Goal: Task Accomplishment & Management: Use online tool/utility

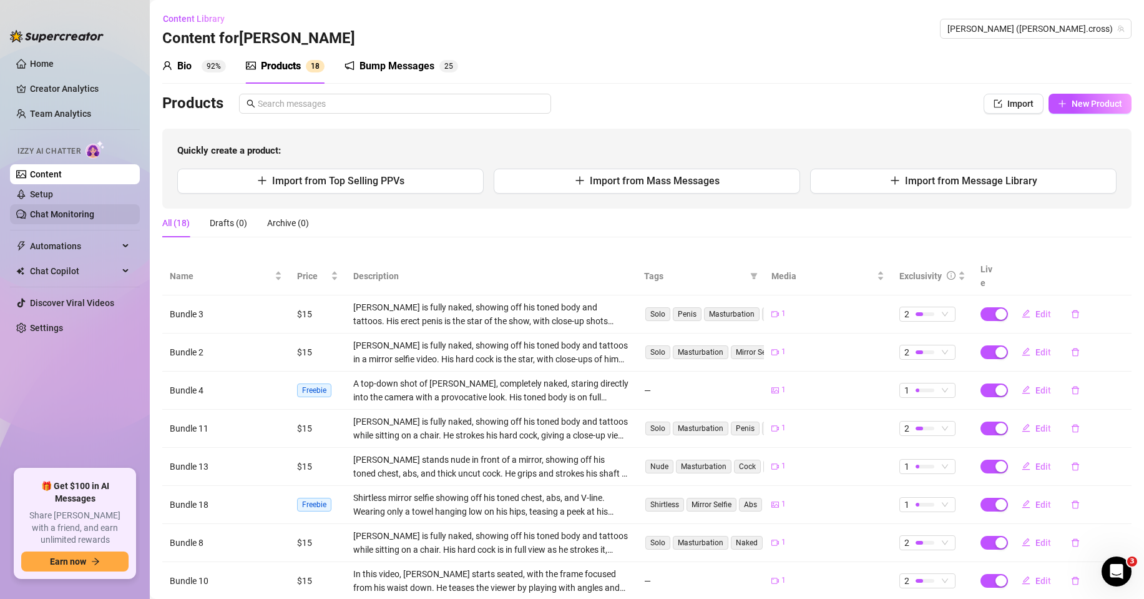
click at [64, 214] on link "Chat Monitoring" at bounding box center [62, 214] width 64 height 10
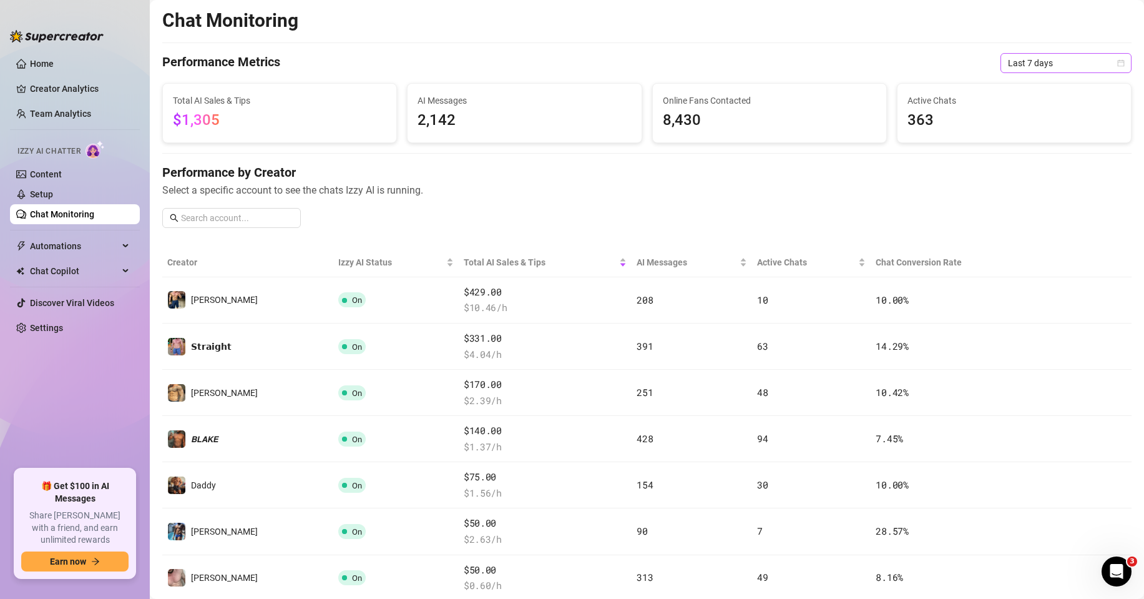
click at [1032, 69] on span "Last 7 days" at bounding box center [1066, 63] width 116 height 19
click at [1024, 84] on div "Last 24 hours" at bounding box center [1055, 88] width 111 height 14
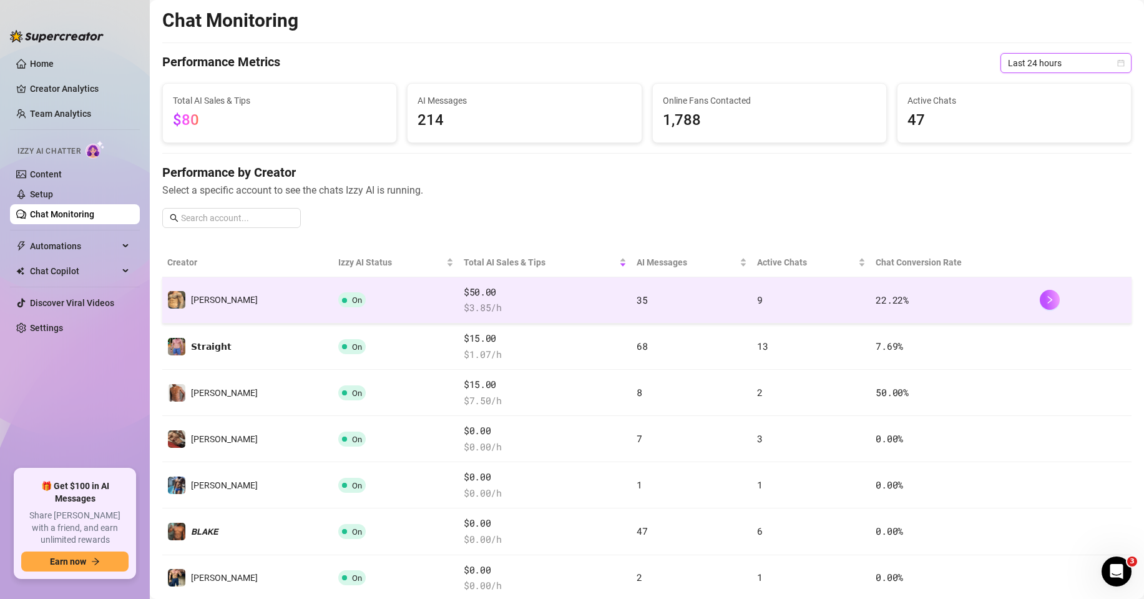
click at [567, 304] on span "$ 3.85 /h" at bounding box center [545, 307] width 163 height 15
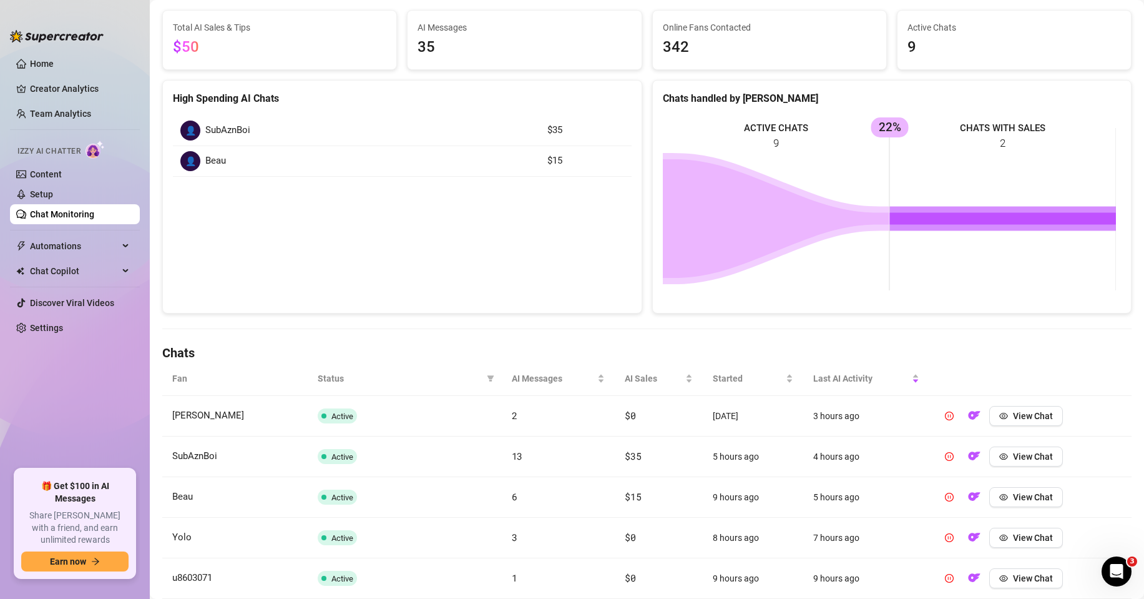
scroll to position [125, 0]
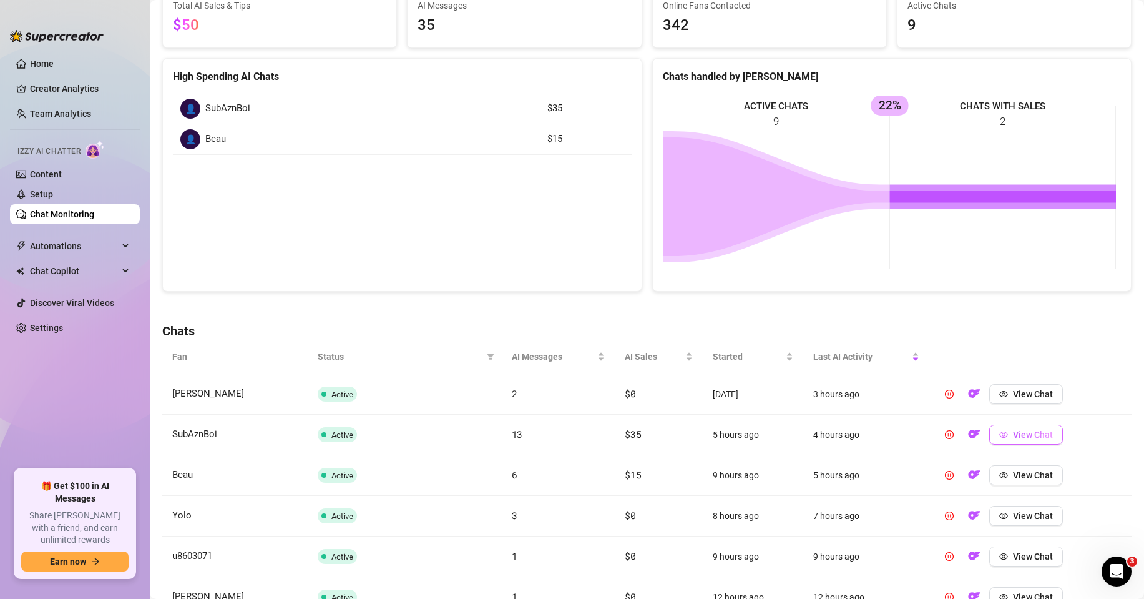
click at [1026, 431] on span "View Chat" at bounding box center [1033, 434] width 40 height 10
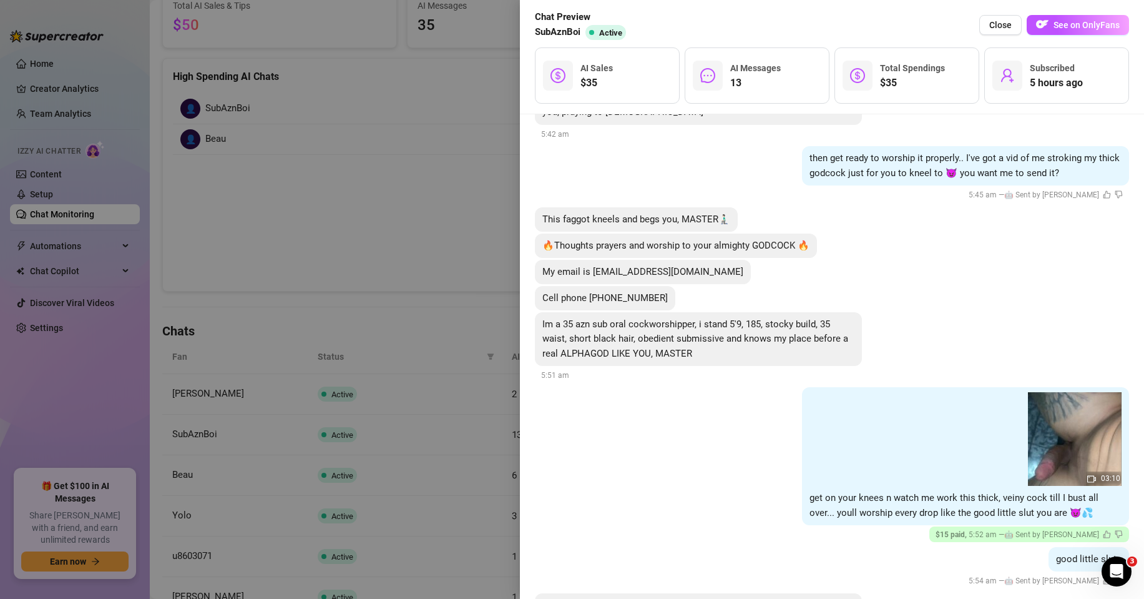
scroll to position [1061, 0]
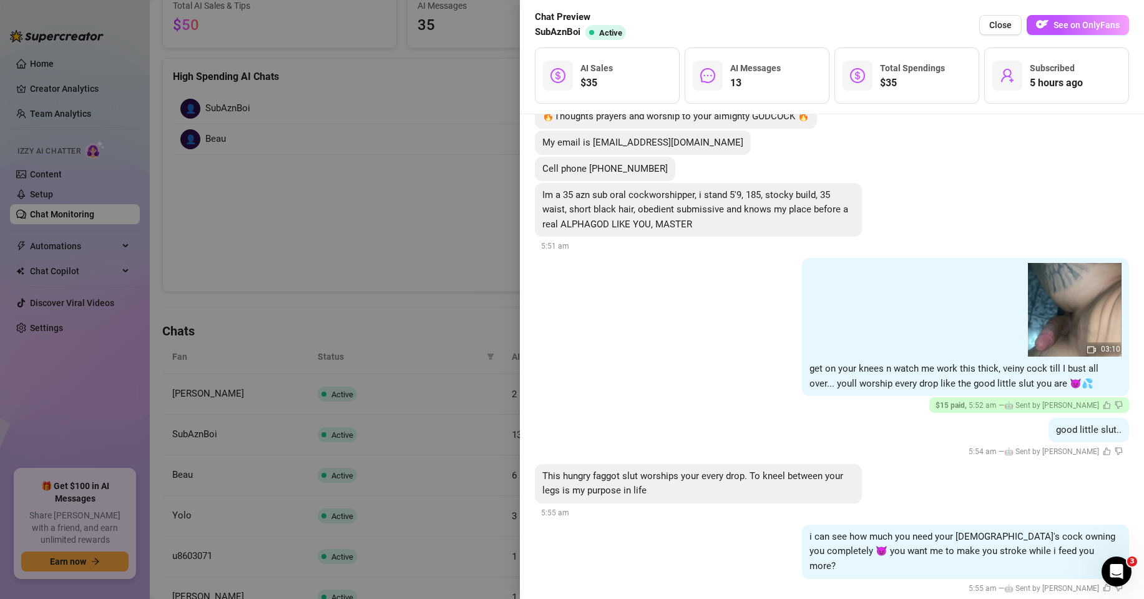
click at [449, 260] on div at bounding box center [572, 299] width 1144 height 599
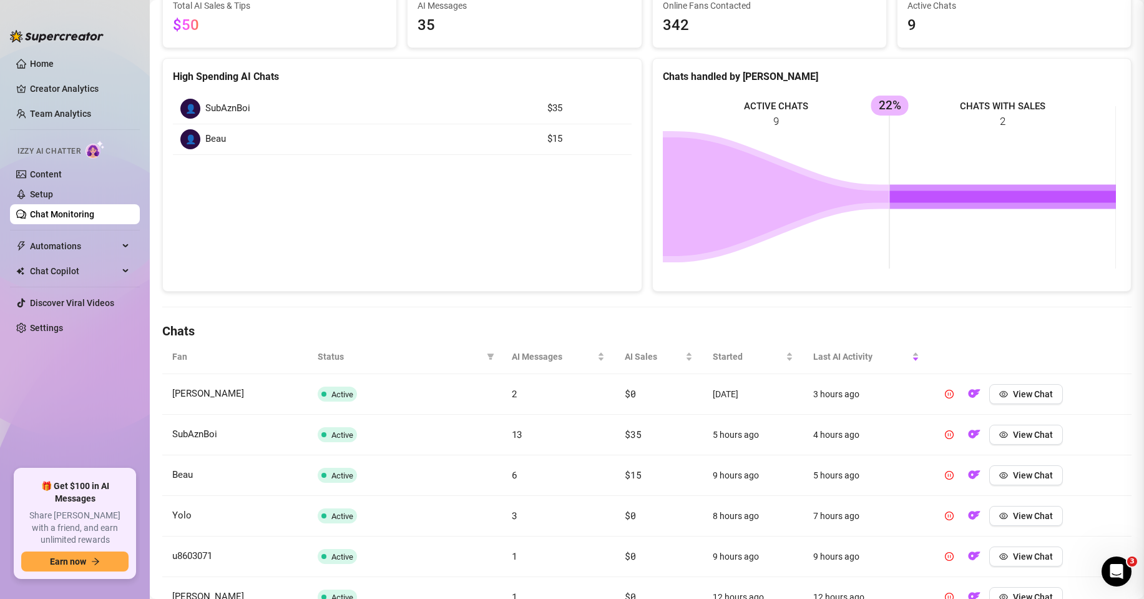
scroll to position [0, 0]
click at [1013, 471] on span "View Chat" at bounding box center [1033, 475] width 40 height 10
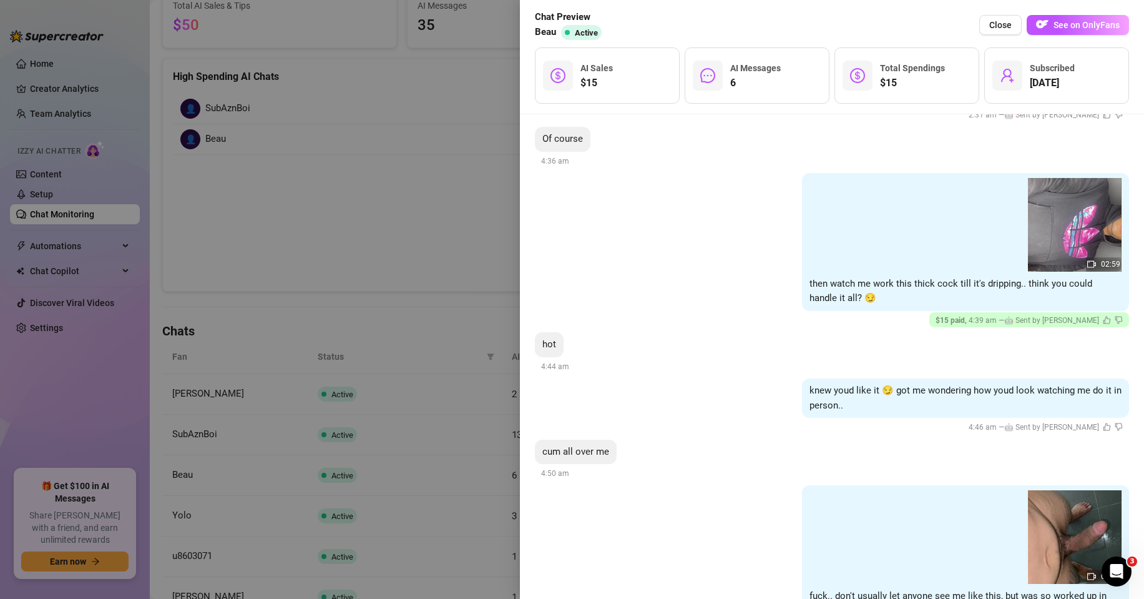
scroll to position [407, 0]
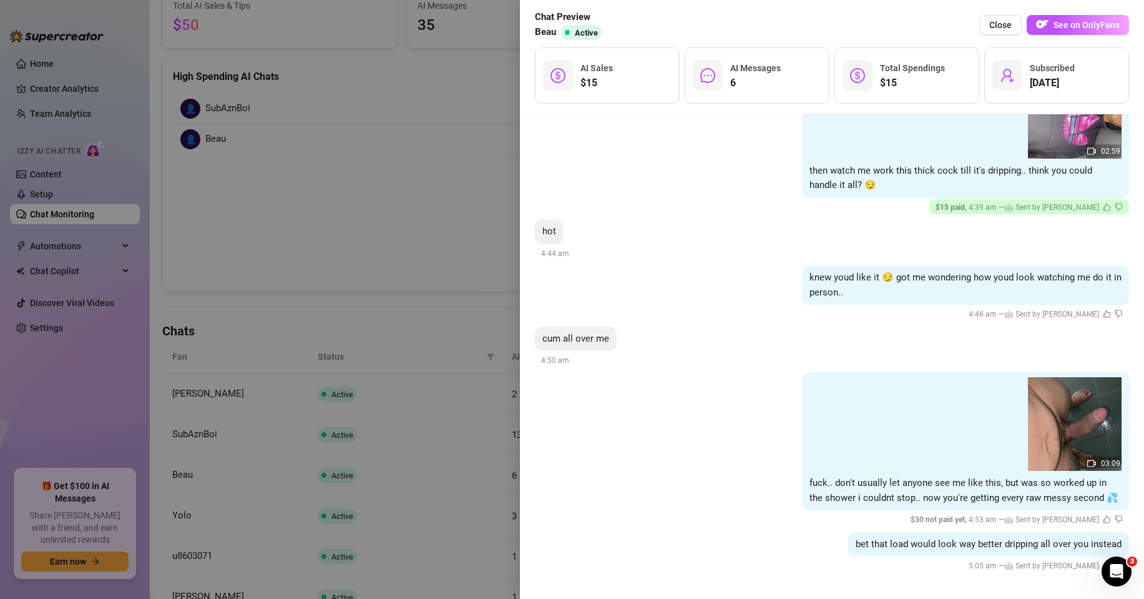
click at [347, 269] on div at bounding box center [572, 299] width 1144 height 599
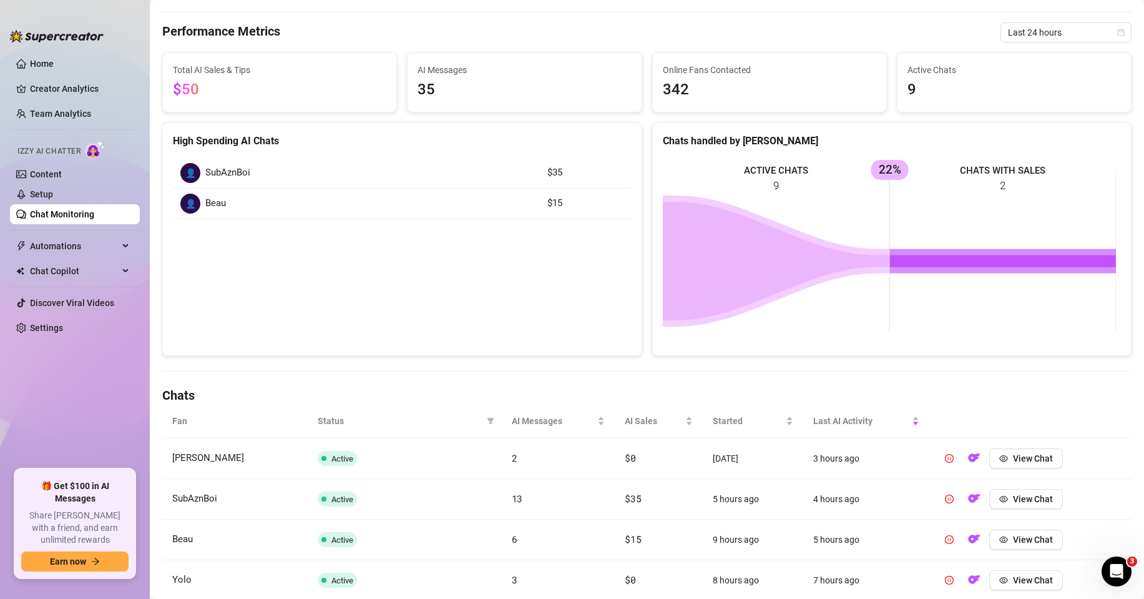
scroll to position [0, 0]
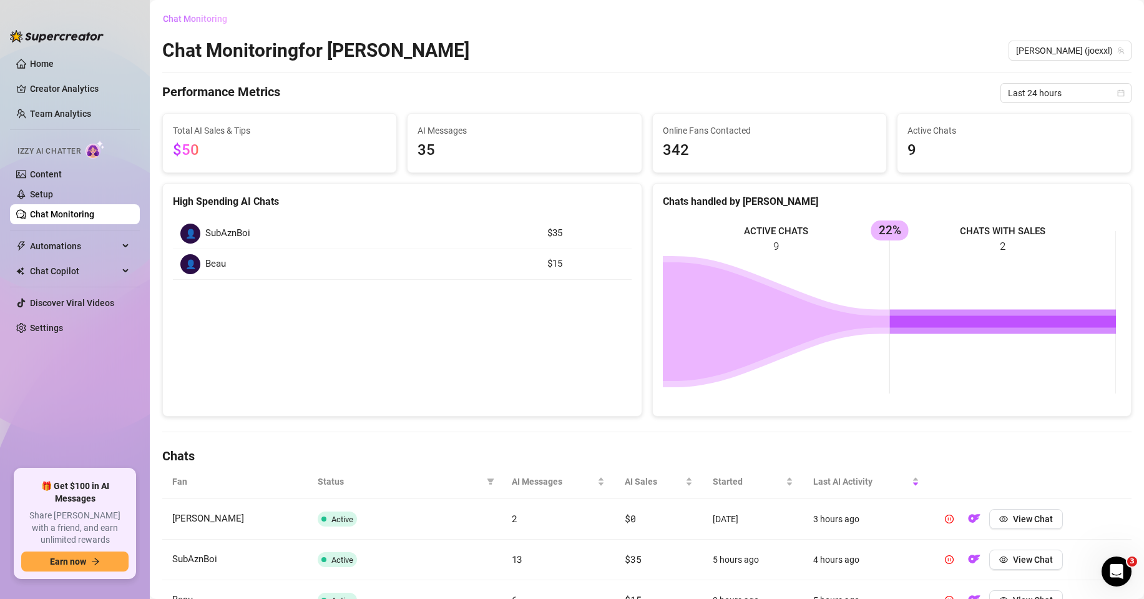
click at [205, 17] on span "Chat Monitoring" at bounding box center [195, 19] width 64 height 10
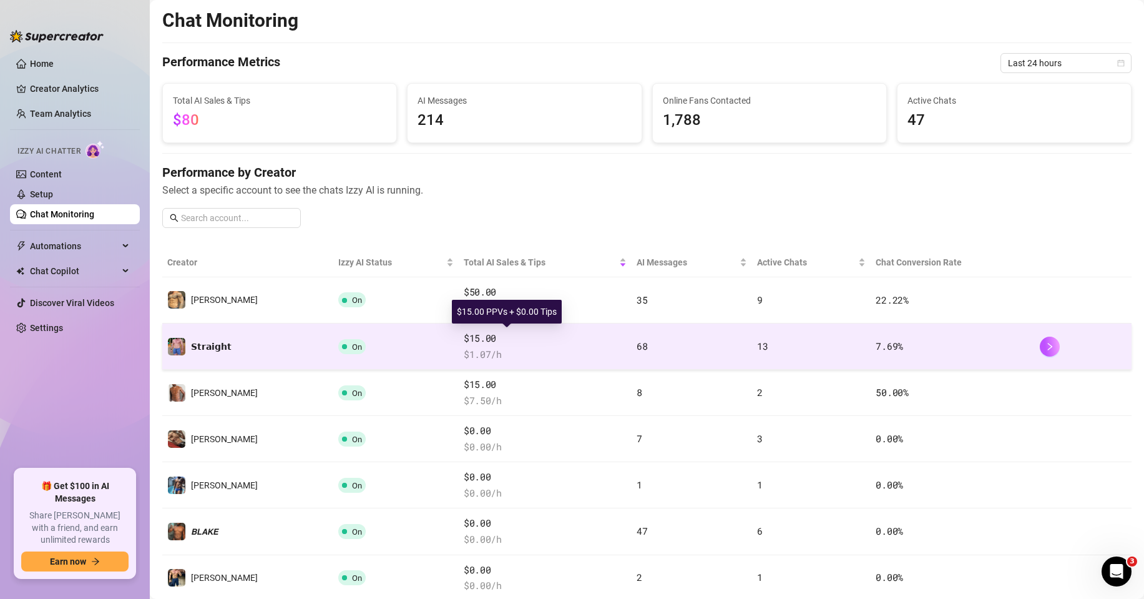
click at [536, 347] on span "$ 1.07 /h" at bounding box center [545, 354] width 163 height 15
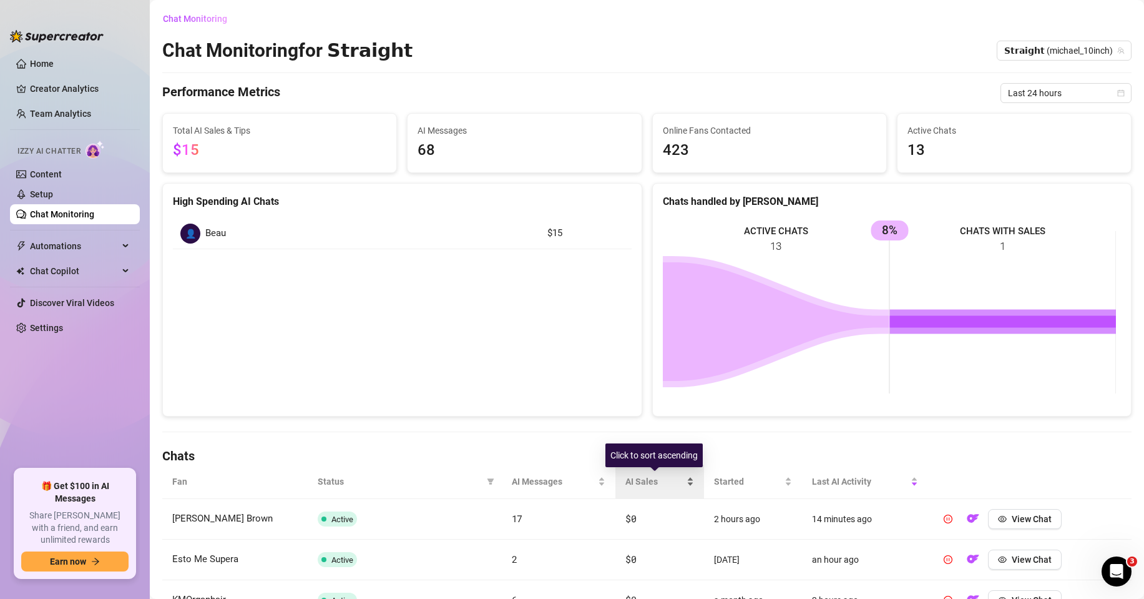
click at [680, 477] on div "AI Sales" at bounding box center [659, 481] width 69 height 14
click at [682, 478] on div "AI Sales" at bounding box center [659, 481] width 69 height 14
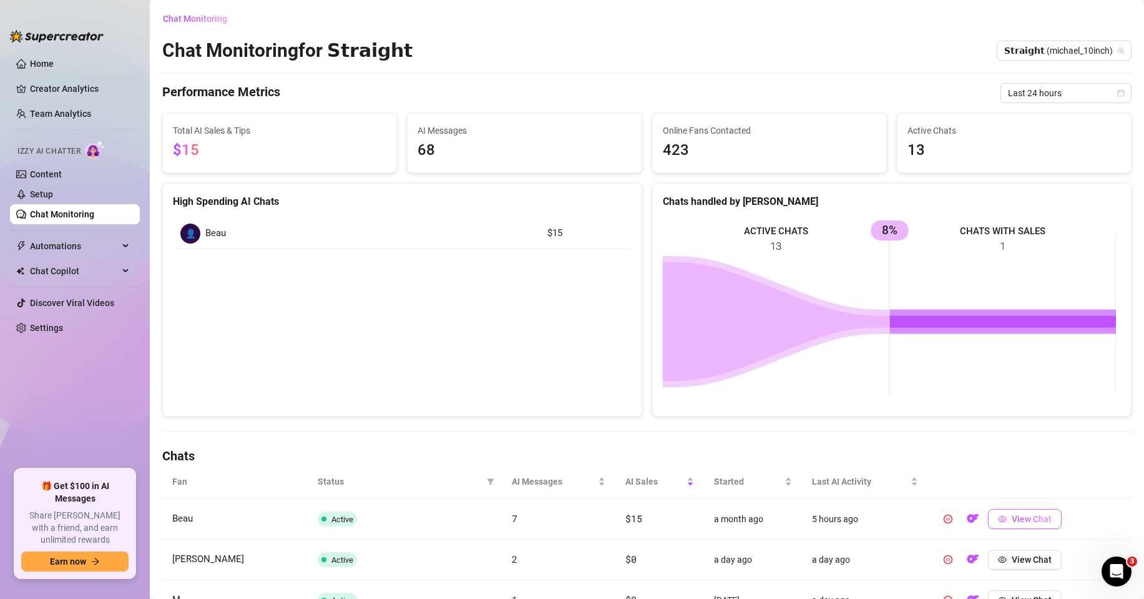
click at [1026, 514] on span "View Chat" at bounding box center [1032, 519] width 40 height 10
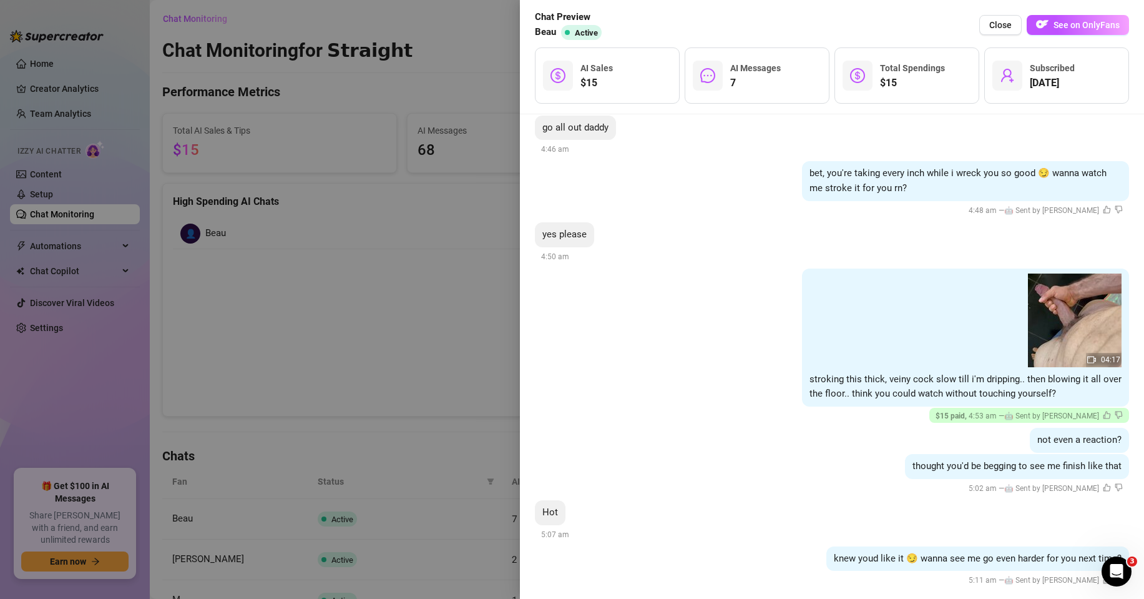
scroll to position [433, 0]
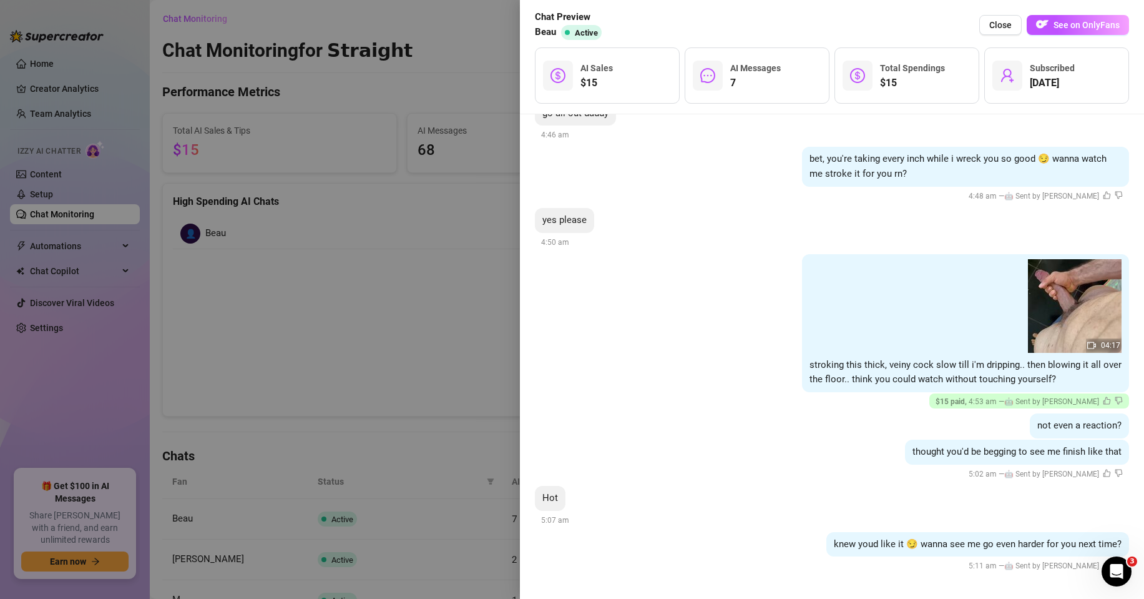
drag, startPoint x: 488, startPoint y: 316, endPoint x: 456, endPoint y: 306, distance: 32.8
click at [471, 313] on div at bounding box center [572, 299] width 1144 height 599
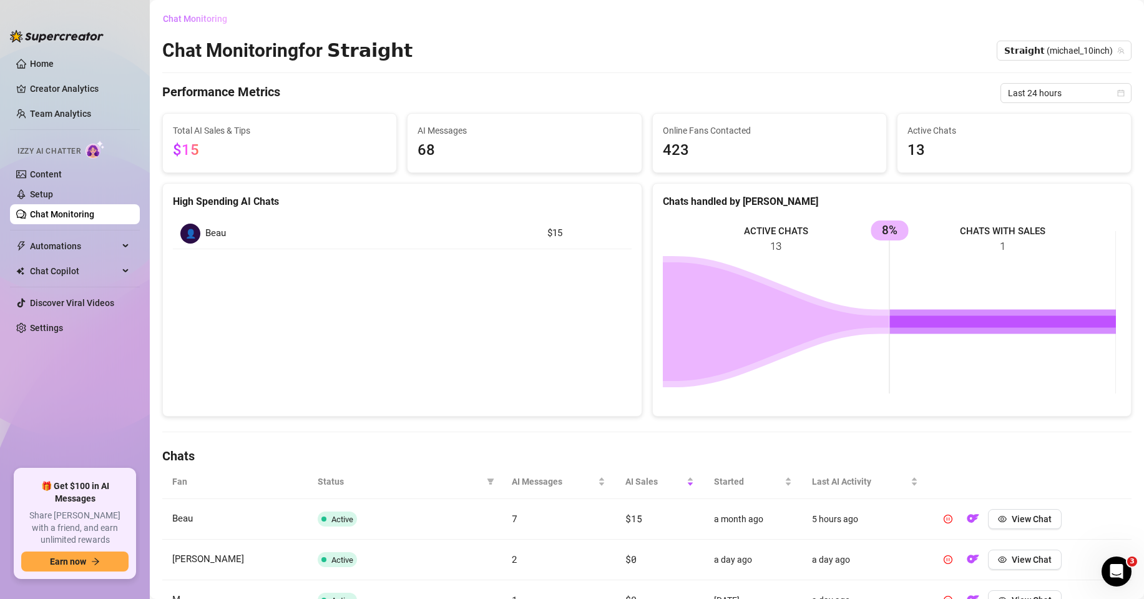
click at [205, 26] on button "Chat Monitoring" at bounding box center [199, 19] width 75 height 20
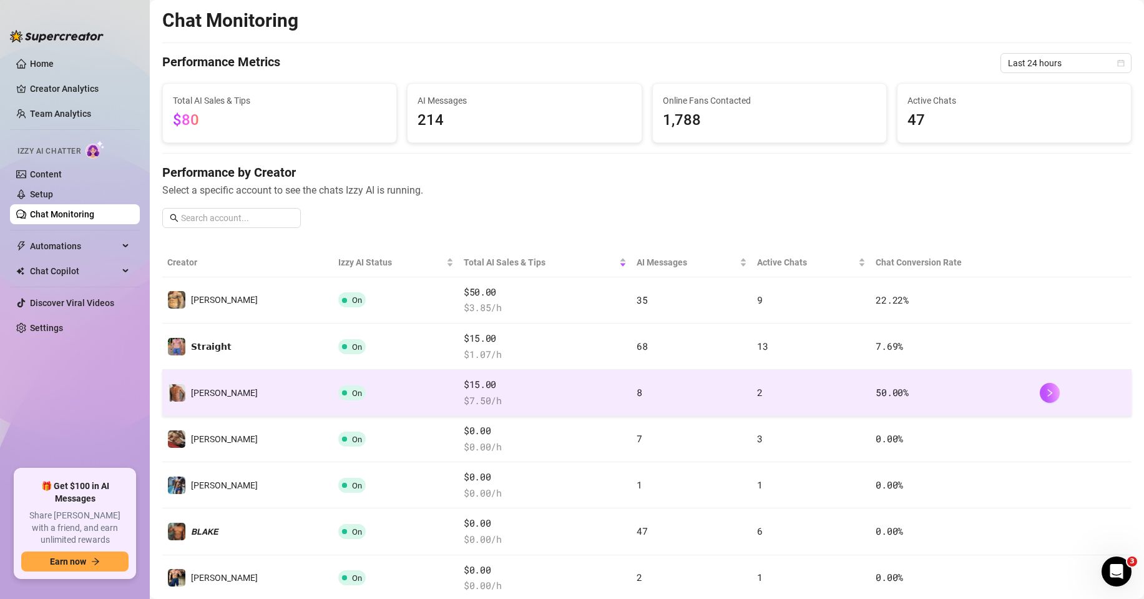
click at [464, 389] on span "$15.00" at bounding box center [545, 384] width 163 height 15
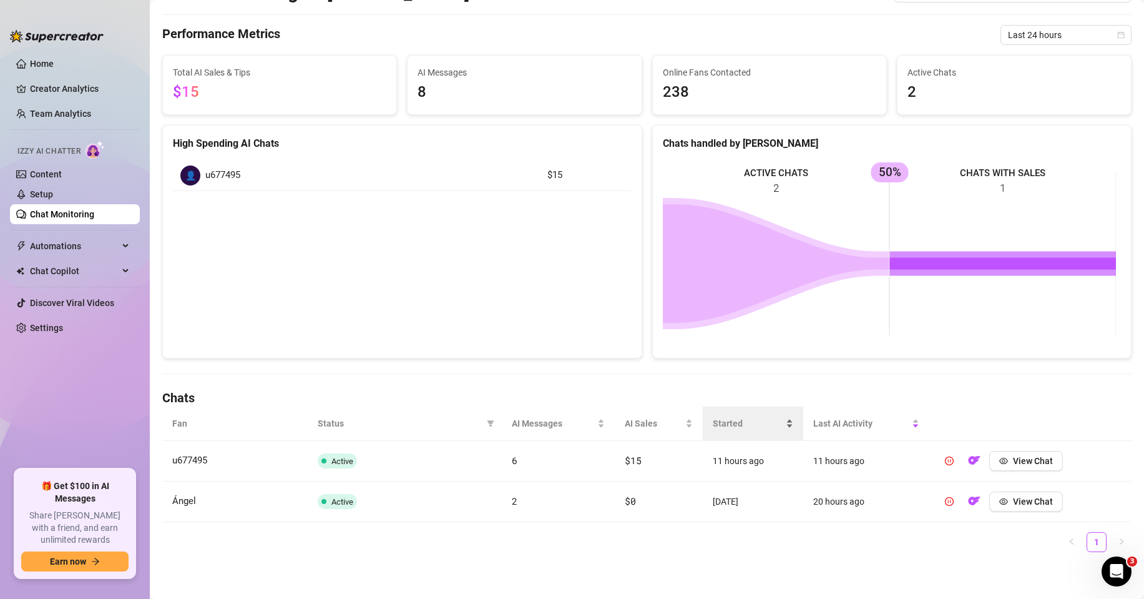
scroll to position [59, 0]
click at [1038, 458] on span "View Chat" at bounding box center [1033, 460] width 40 height 10
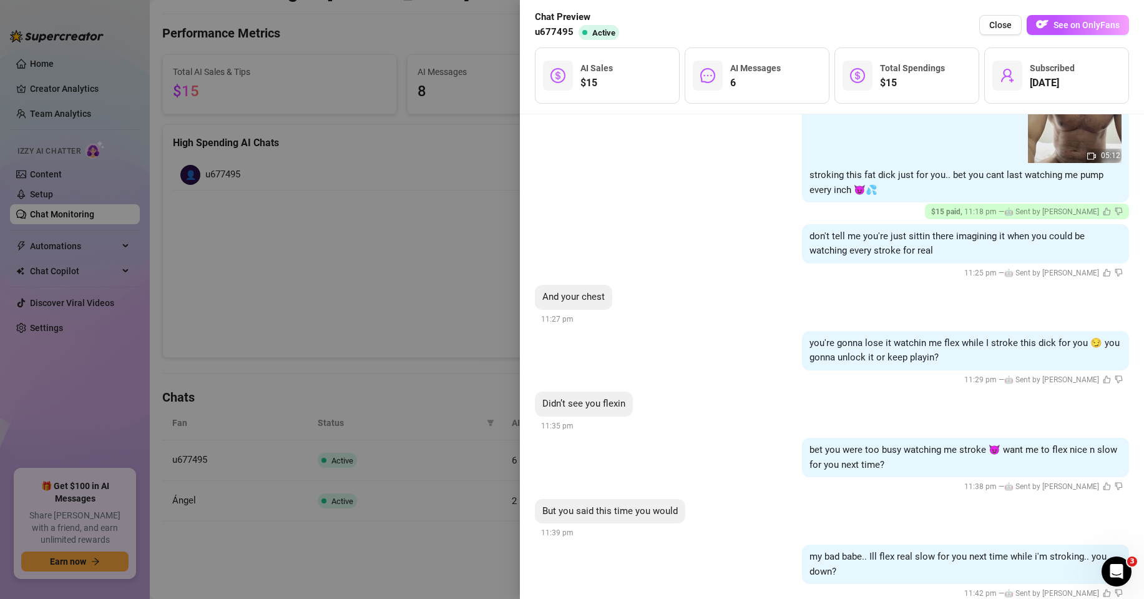
scroll to position [277, 0]
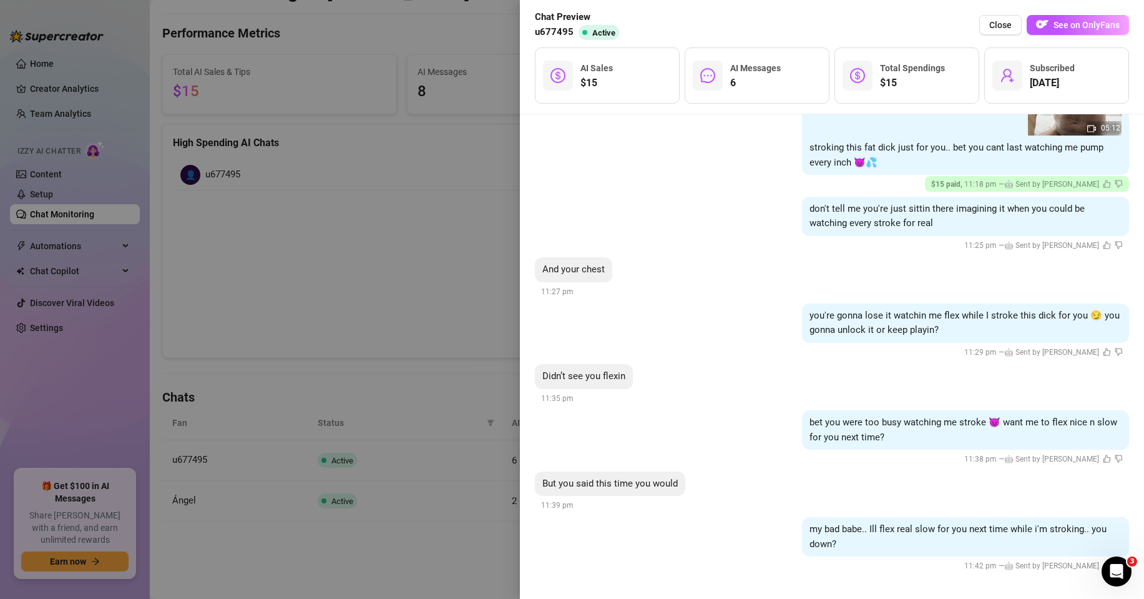
click at [401, 283] on div at bounding box center [572, 299] width 1144 height 599
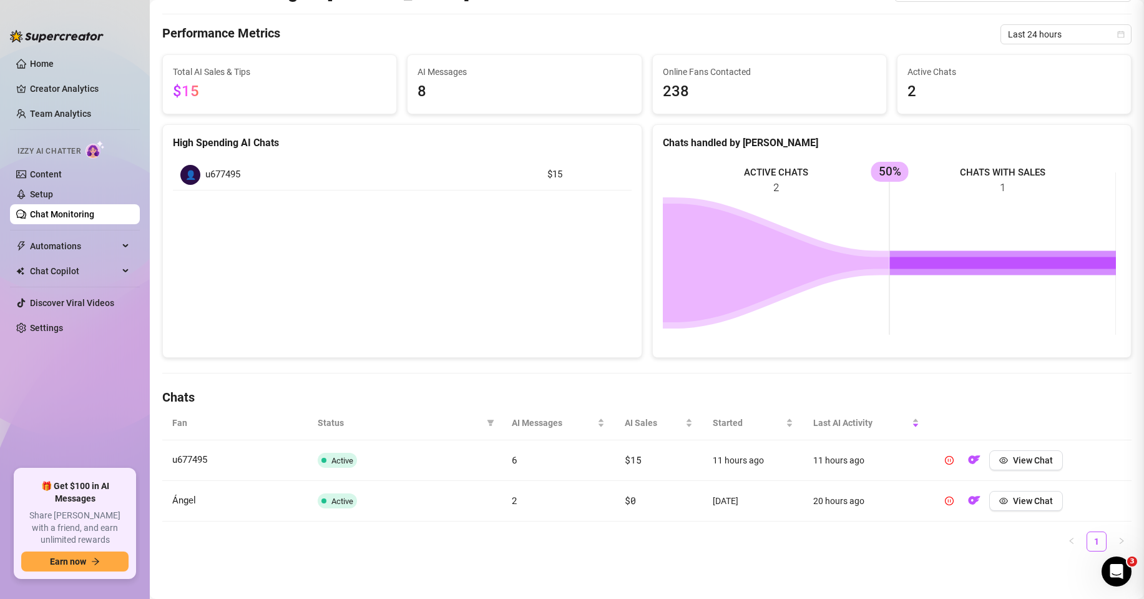
scroll to position [0, 0]
